Goal: Task Accomplishment & Management: Manage account settings

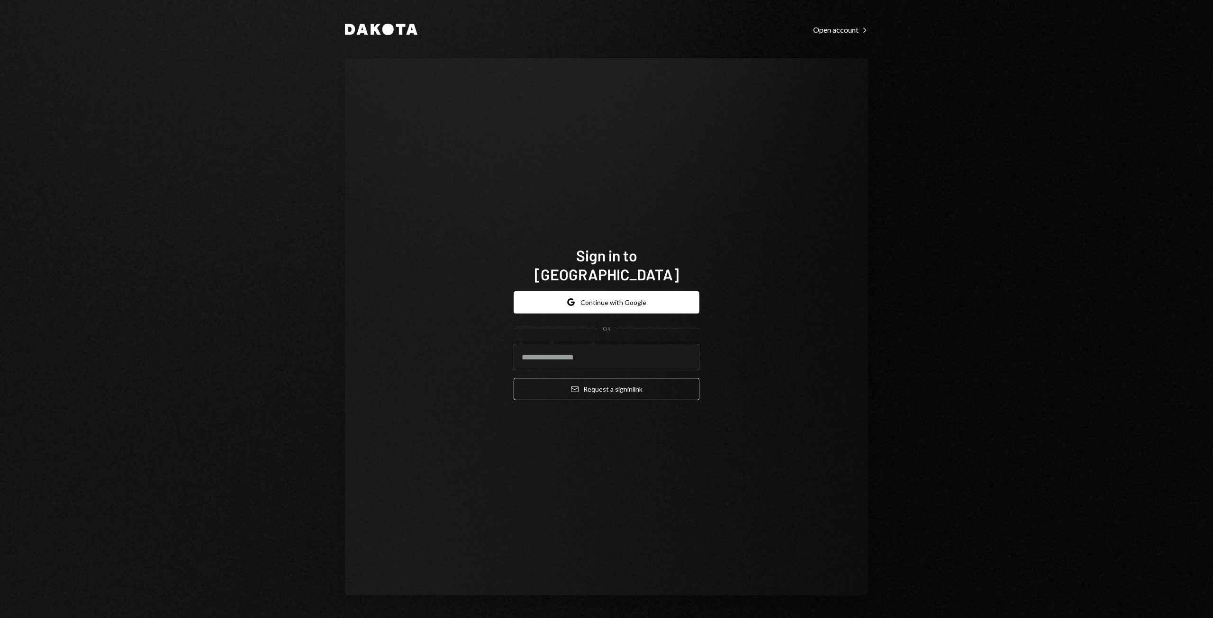
type input "**********"
click at [606, 293] on button "Google Continue with Google" at bounding box center [607, 302] width 186 height 22
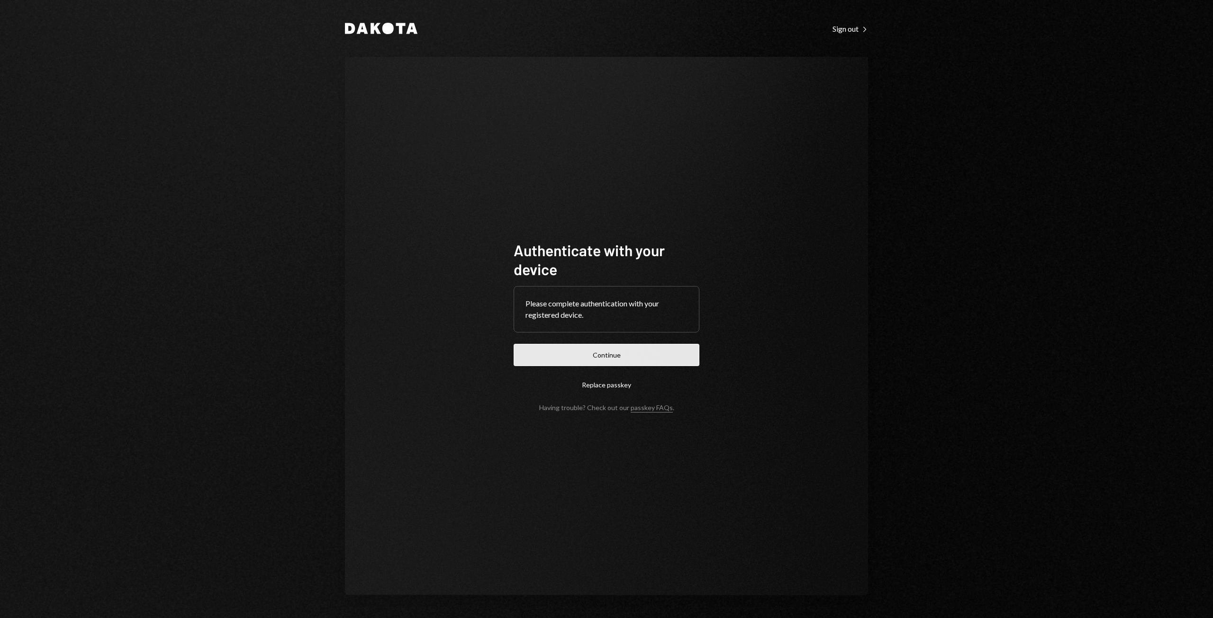
click at [605, 363] on button "Continue" at bounding box center [607, 355] width 186 height 22
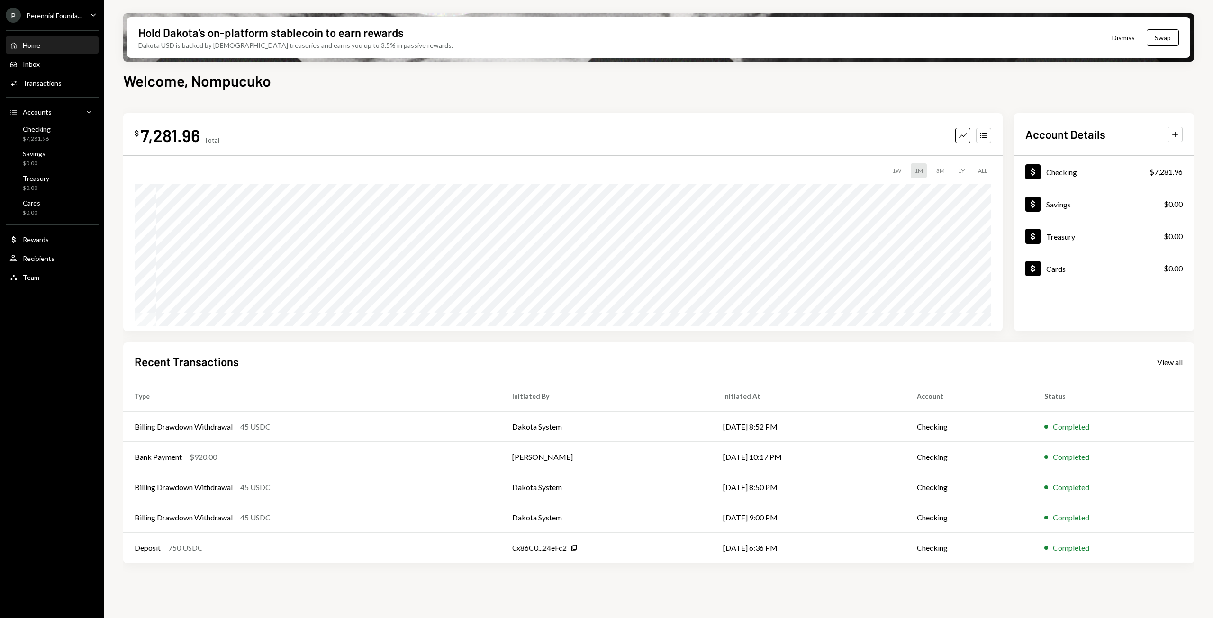
click at [89, 18] on icon "Caret Down" at bounding box center [93, 14] width 10 height 10
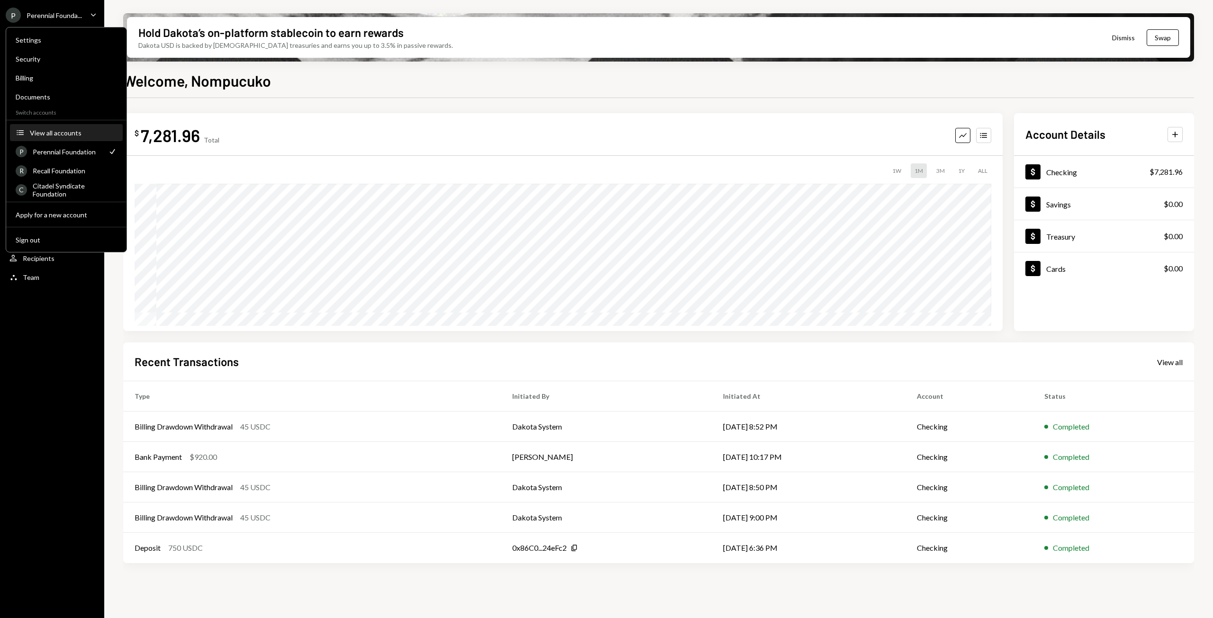
click at [57, 132] on div "View all accounts" at bounding box center [73, 133] width 87 height 8
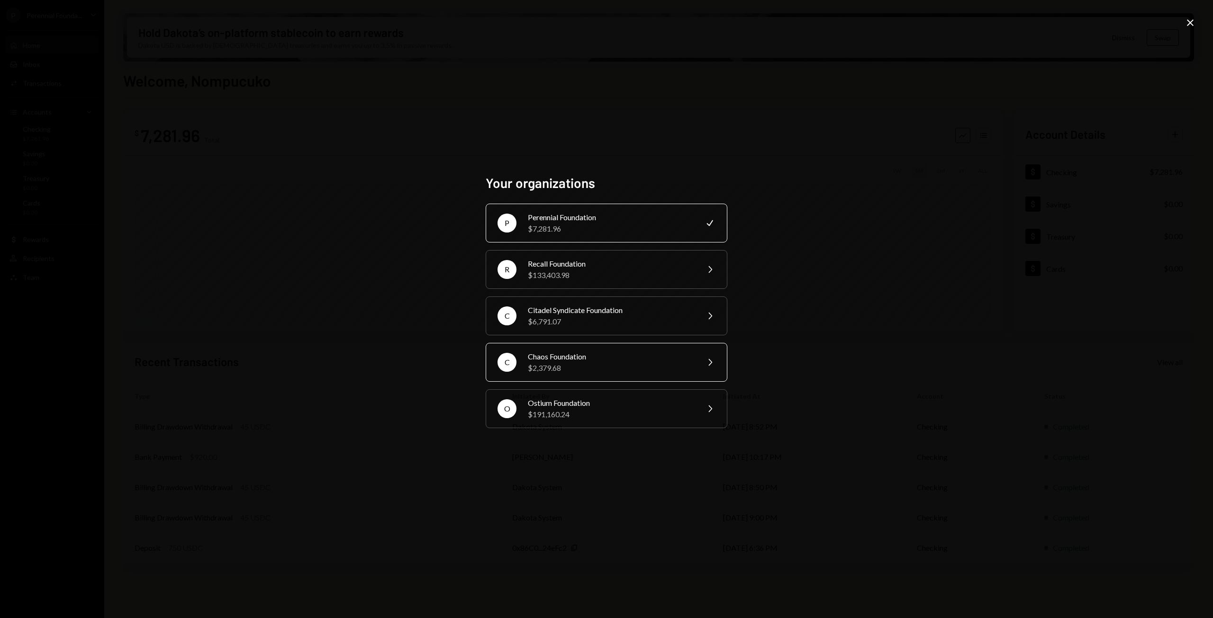
click at [548, 364] on div "$2,379.68" at bounding box center [610, 367] width 165 height 11
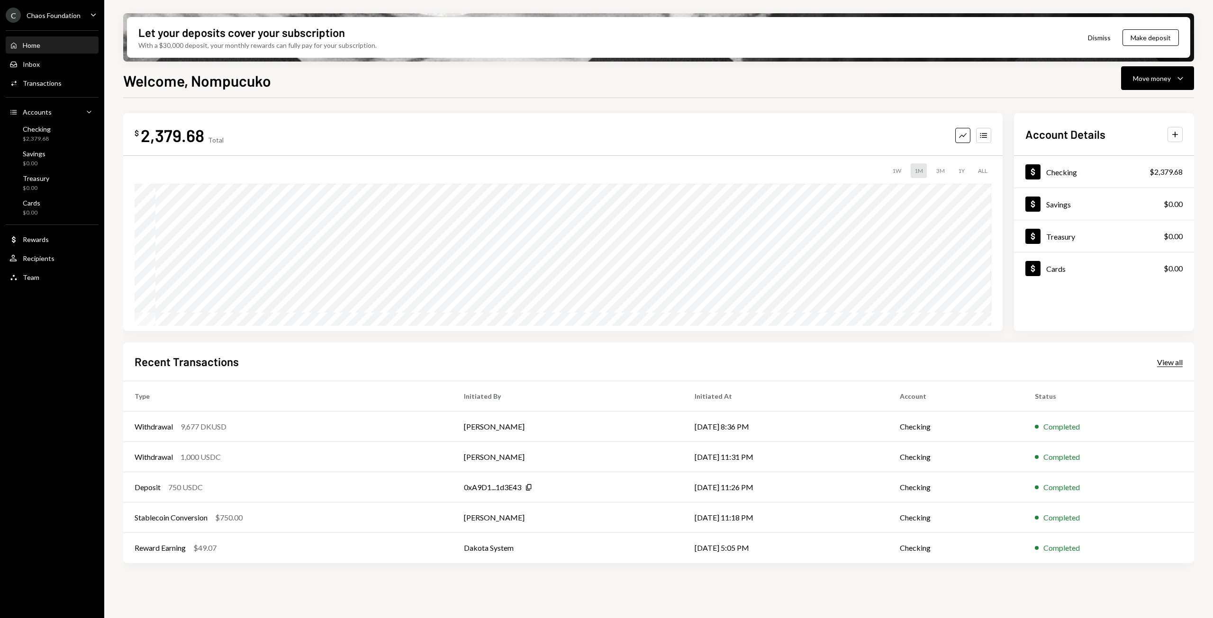
click at [1180, 362] on div "View all" at bounding box center [1170, 362] width 26 height 9
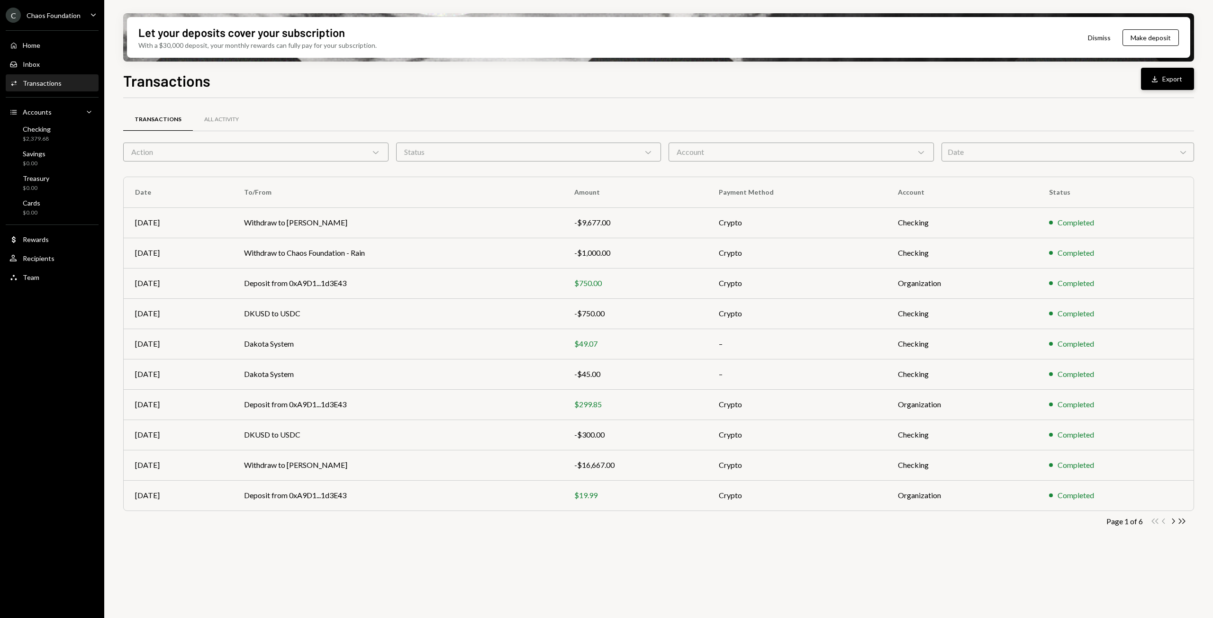
click at [1164, 80] on button "Download Export" at bounding box center [1167, 79] width 53 height 22
click at [82, 20] on div "C Chaos Foundation Caret Down" at bounding box center [52, 15] width 104 height 15
click at [502, 261] on td "Withdraw to Chaos Foundation - Rain" at bounding box center [398, 253] width 330 height 30
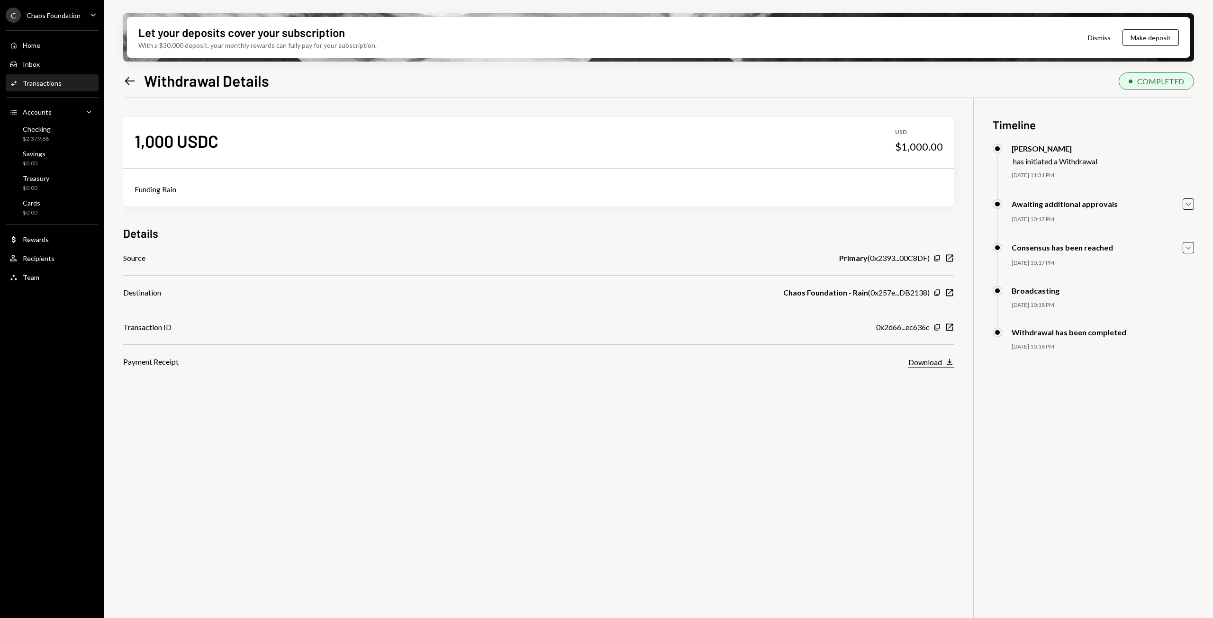
click at [945, 364] on icon "Download" at bounding box center [949, 361] width 9 height 9
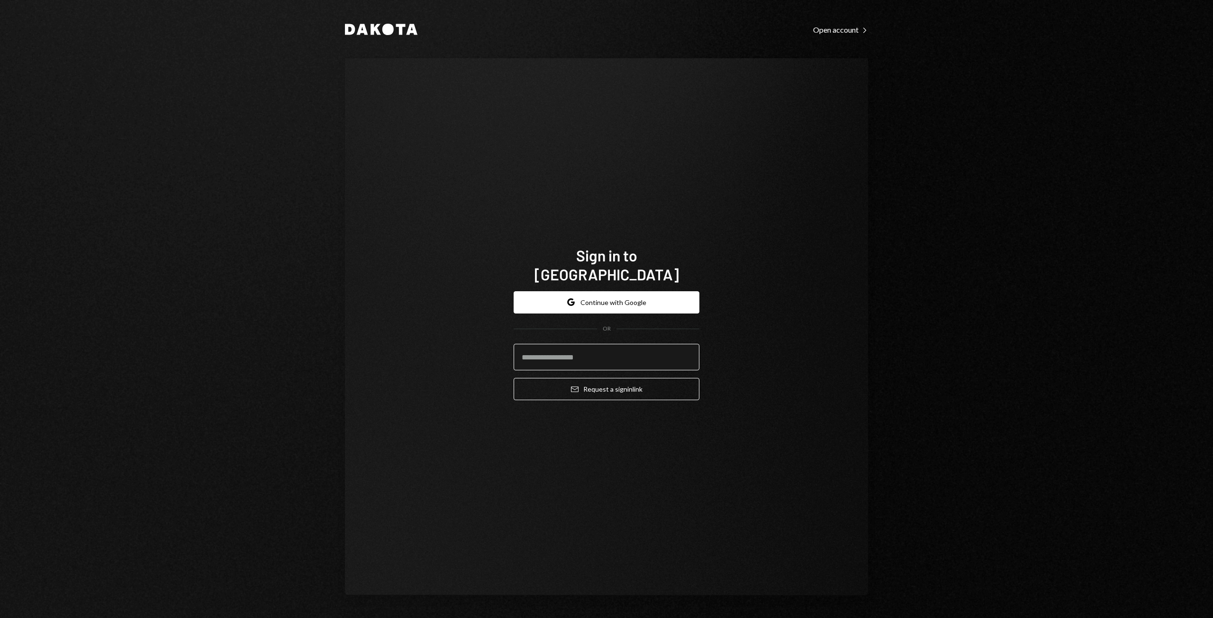
click at [566, 344] on input "email" at bounding box center [607, 357] width 186 height 27
type input "**********"
click at [597, 291] on button "Google Continue with Google" at bounding box center [607, 302] width 186 height 22
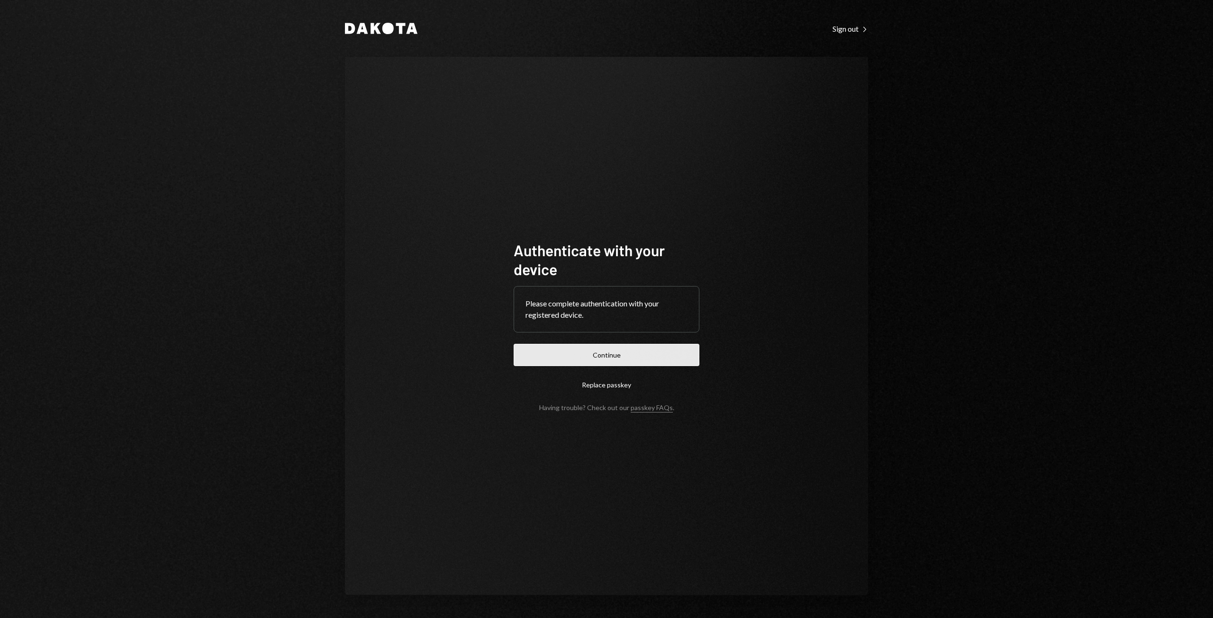
click at [582, 361] on button "Continue" at bounding box center [607, 355] width 186 height 22
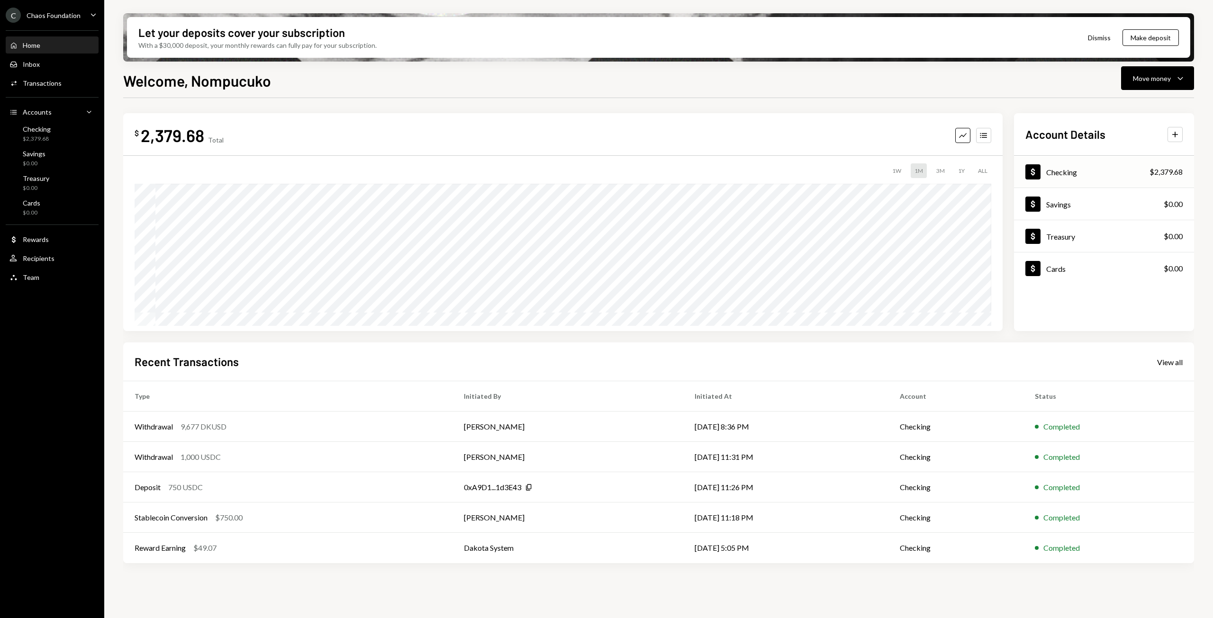
click at [1155, 179] on div "Dollar Checking $2,379.68" at bounding box center [1104, 172] width 180 height 31
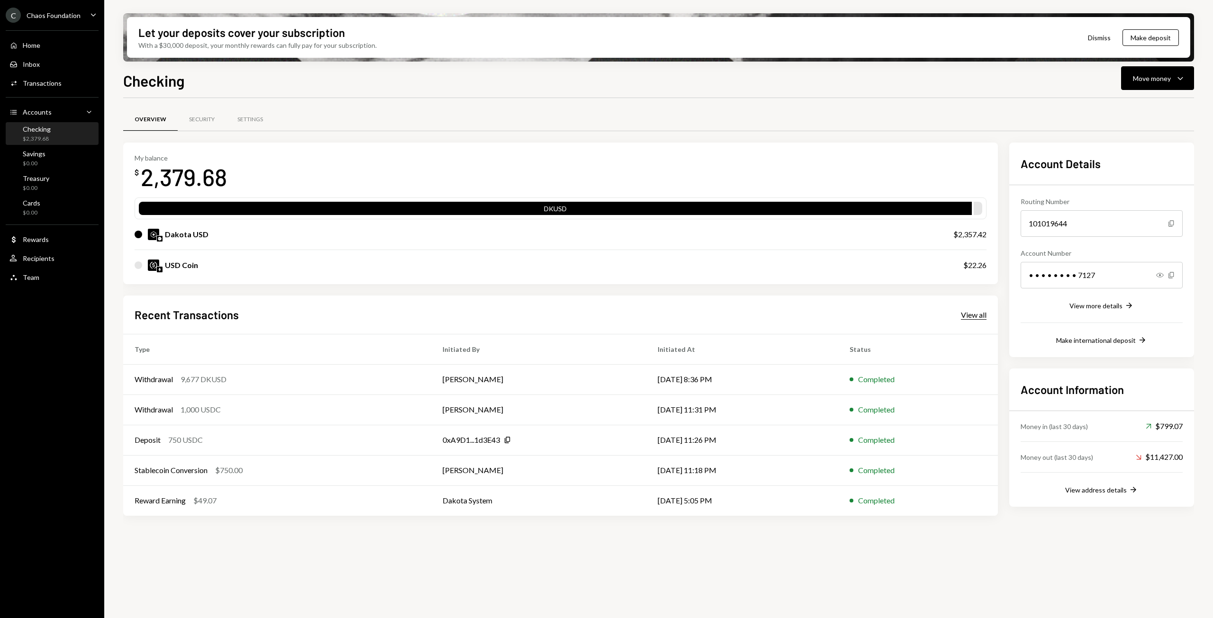
click at [972, 314] on div "View all" at bounding box center [974, 314] width 26 height 9
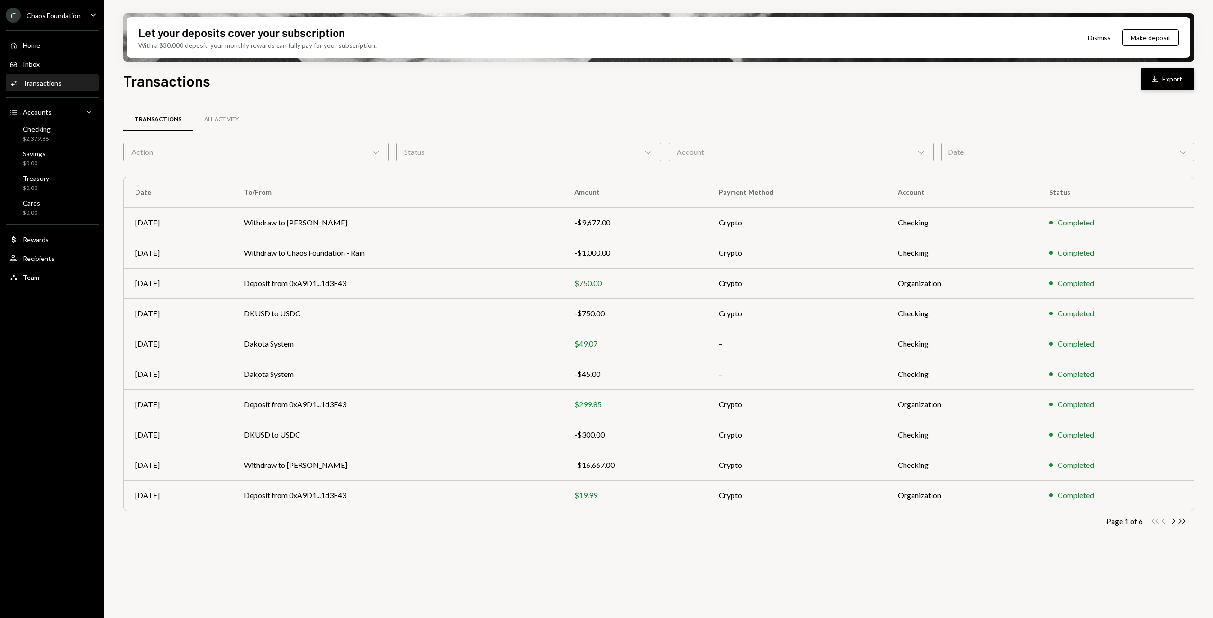
click at [1161, 75] on div "Download" at bounding box center [1156, 78] width 12 height 9
